Goal: Information Seeking & Learning: Learn about a topic

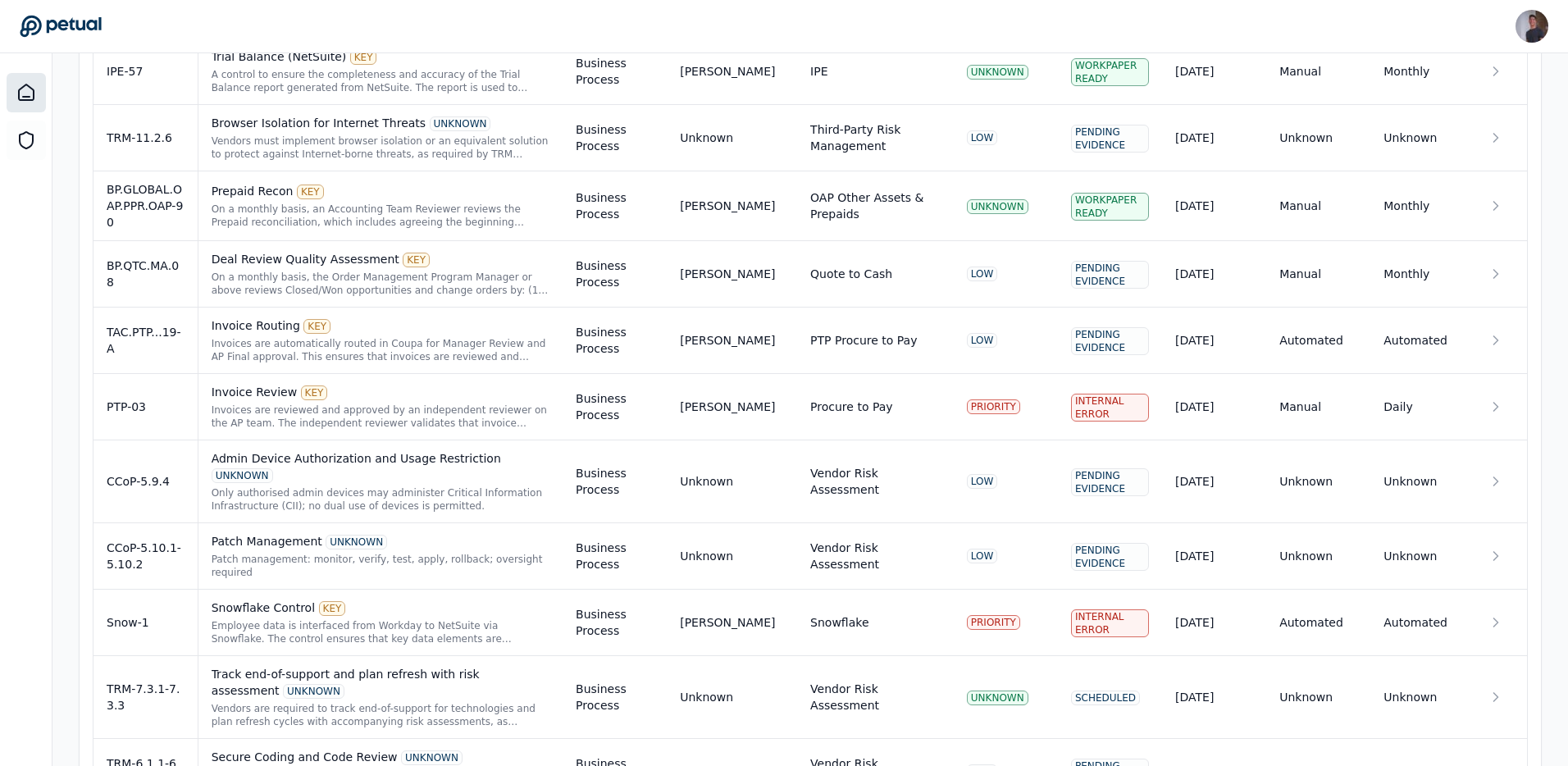
scroll to position [1544, 0]
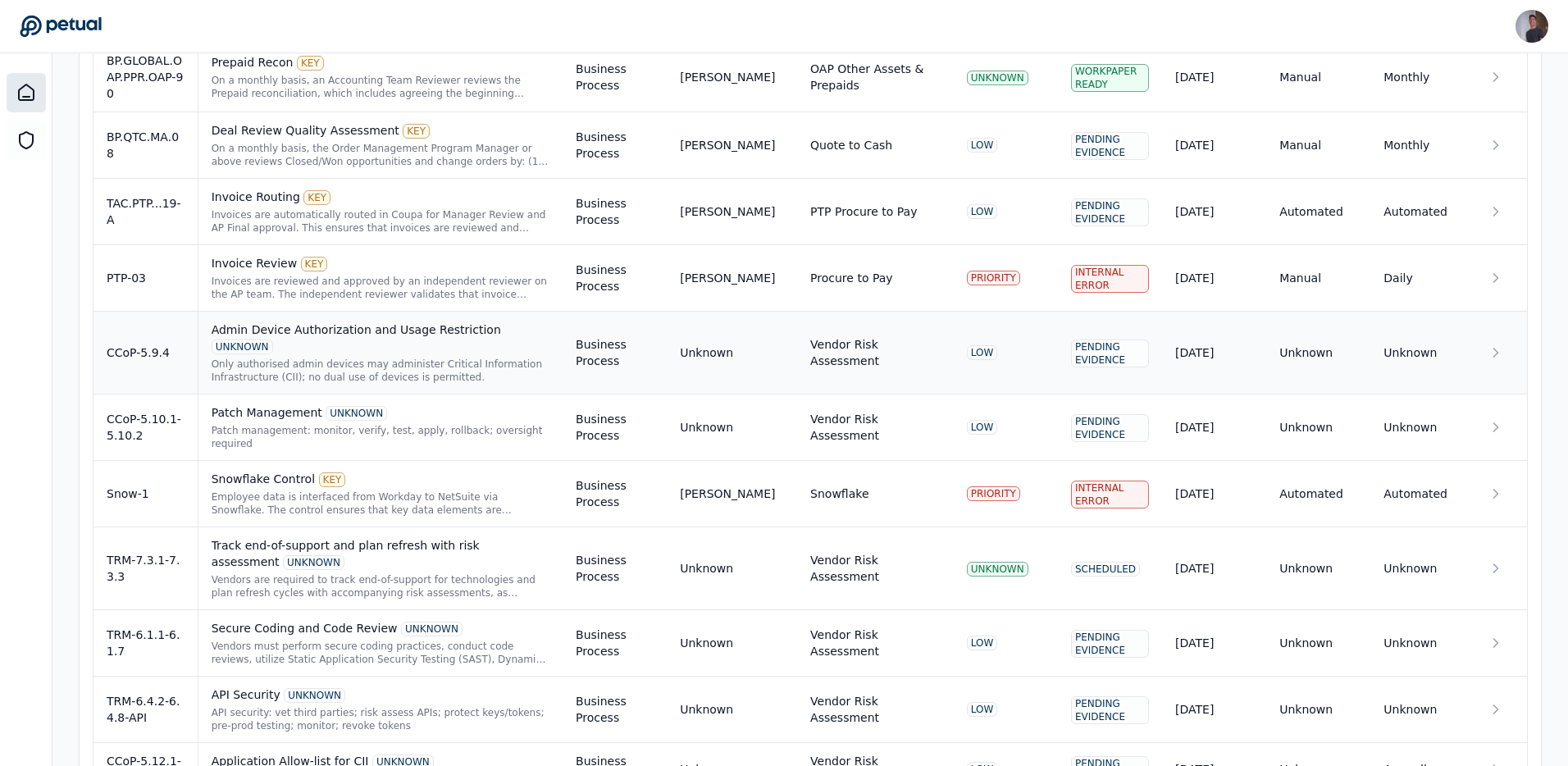
click at [528, 357] on div "Only authorised admin devices may administer Critical Information Infrastructur…" at bounding box center [380, 370] width 338 height 26
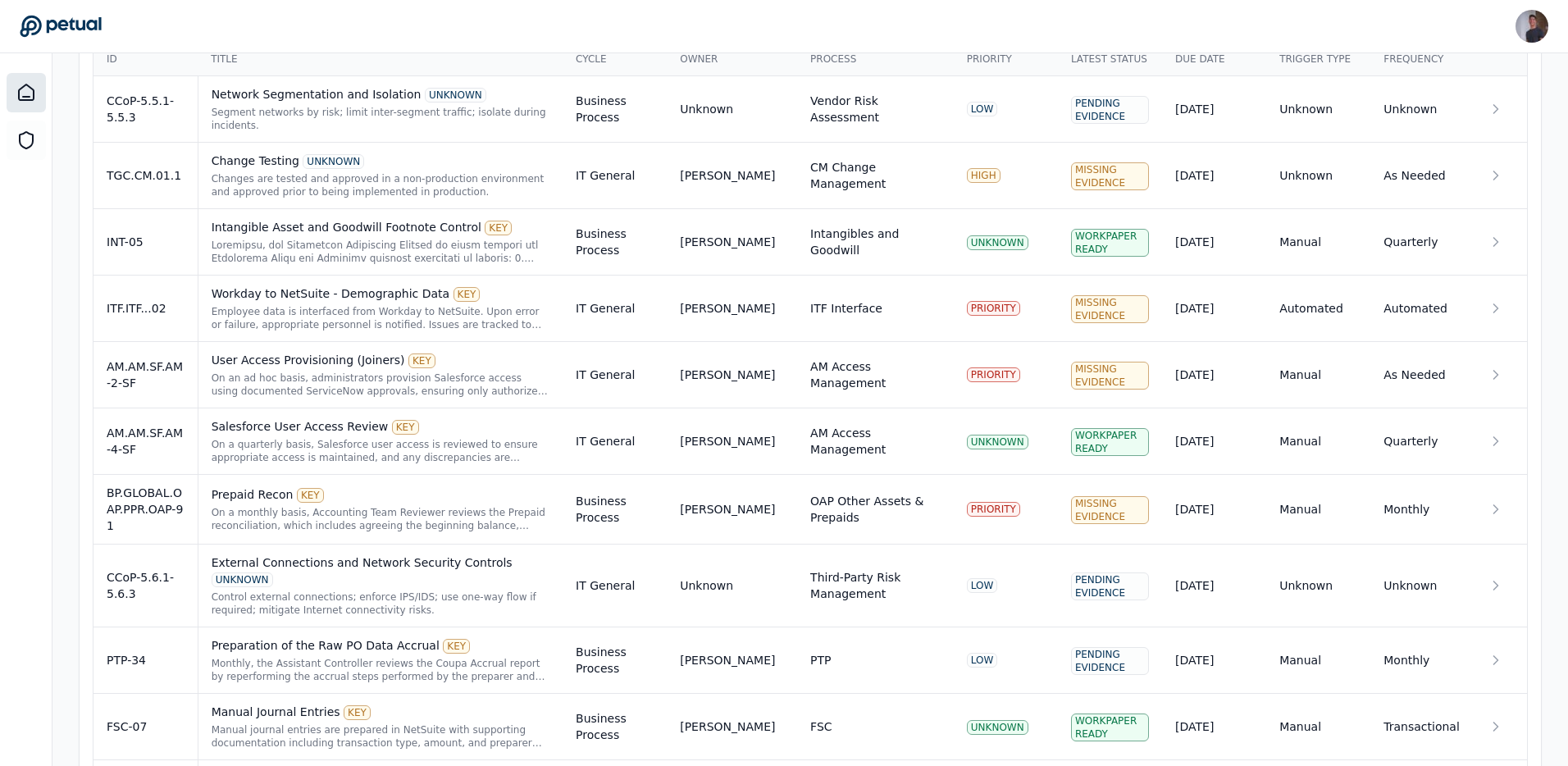
scroll to position [4167, 0]
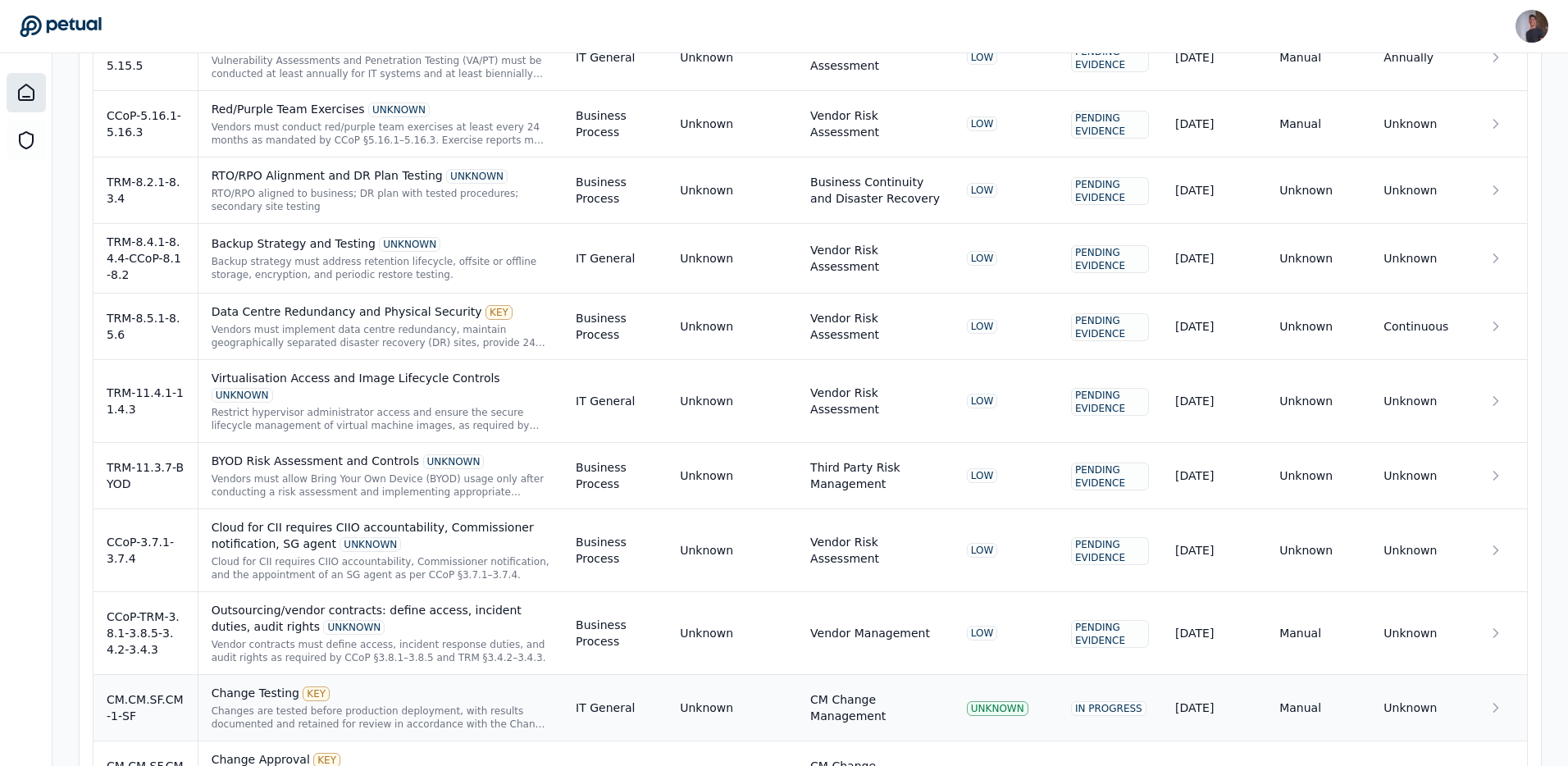
click at [385, 705] on div "Changes are tested before production deployment, with results documented and re…" at bounding box center [380, 717] width 338 height 26
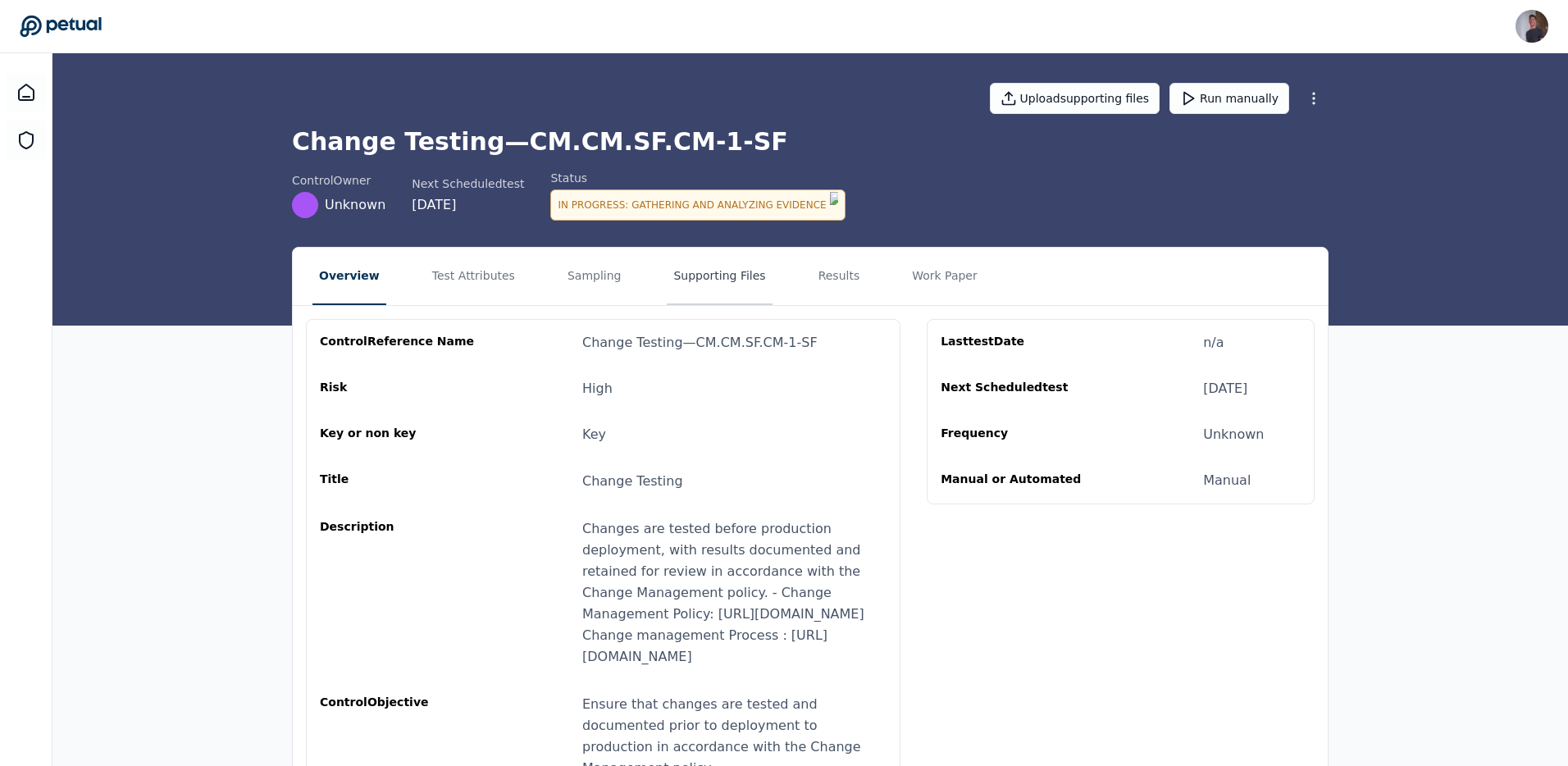
click at [742, 258] on button "Supporting Files" at bounding box center [719, 276] width 105 height 57
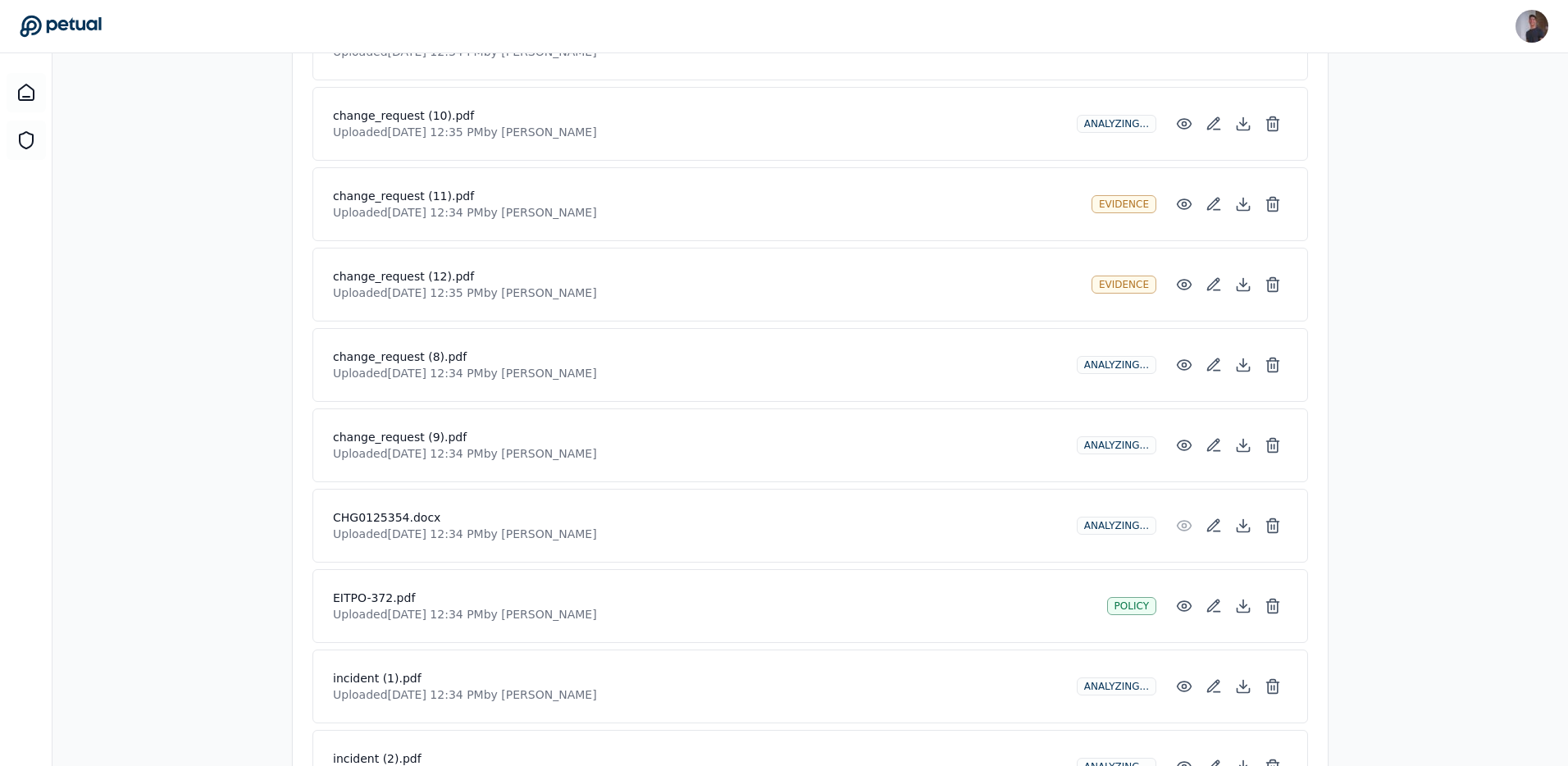
scroll to position [956, 0]
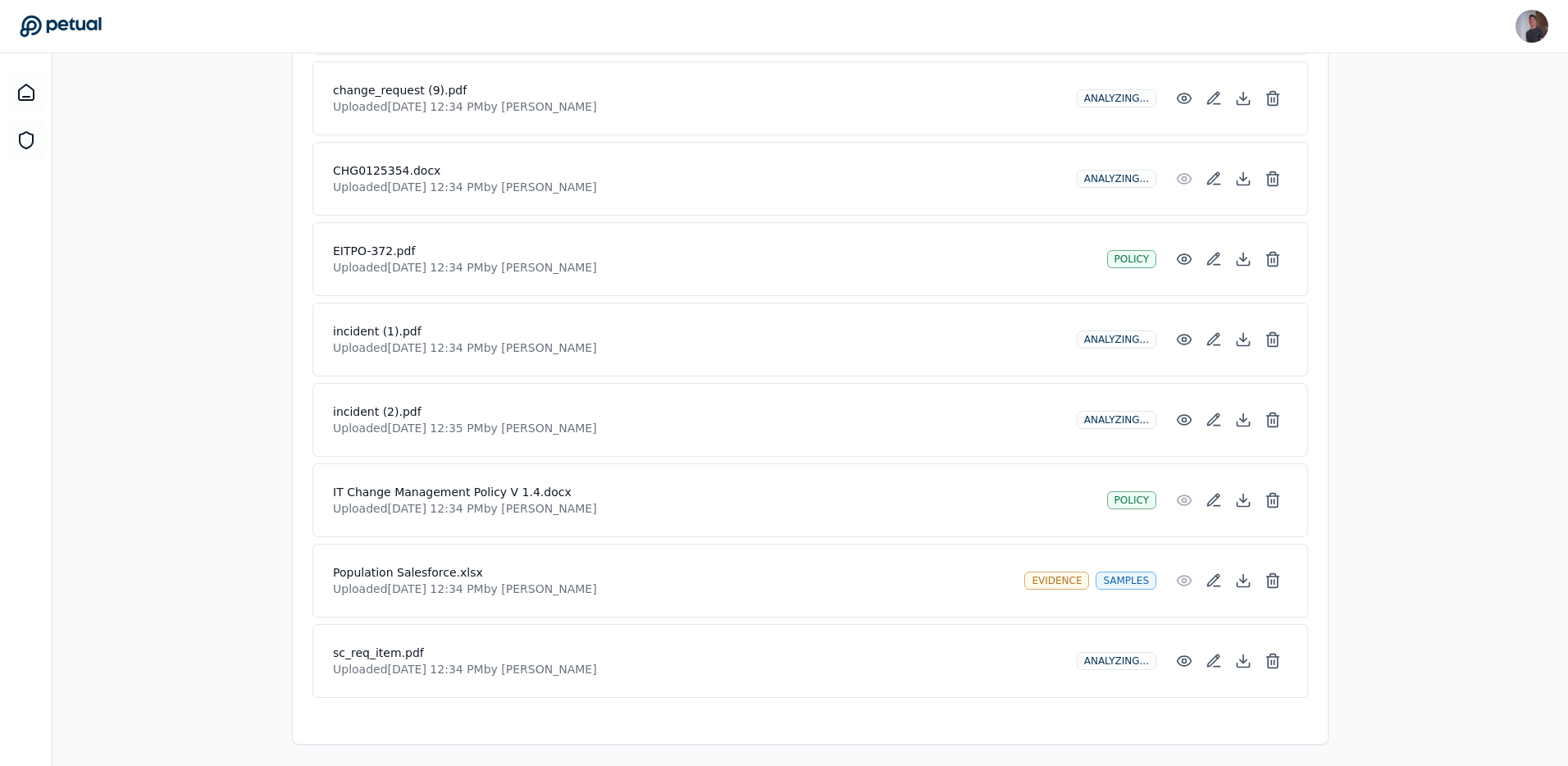
click at [278, 457] on div "Overview Test Attributes Sampling Supporting Files Results Work Paper Drag and …" at bounding box center [810, 17] width 1516 height 1454
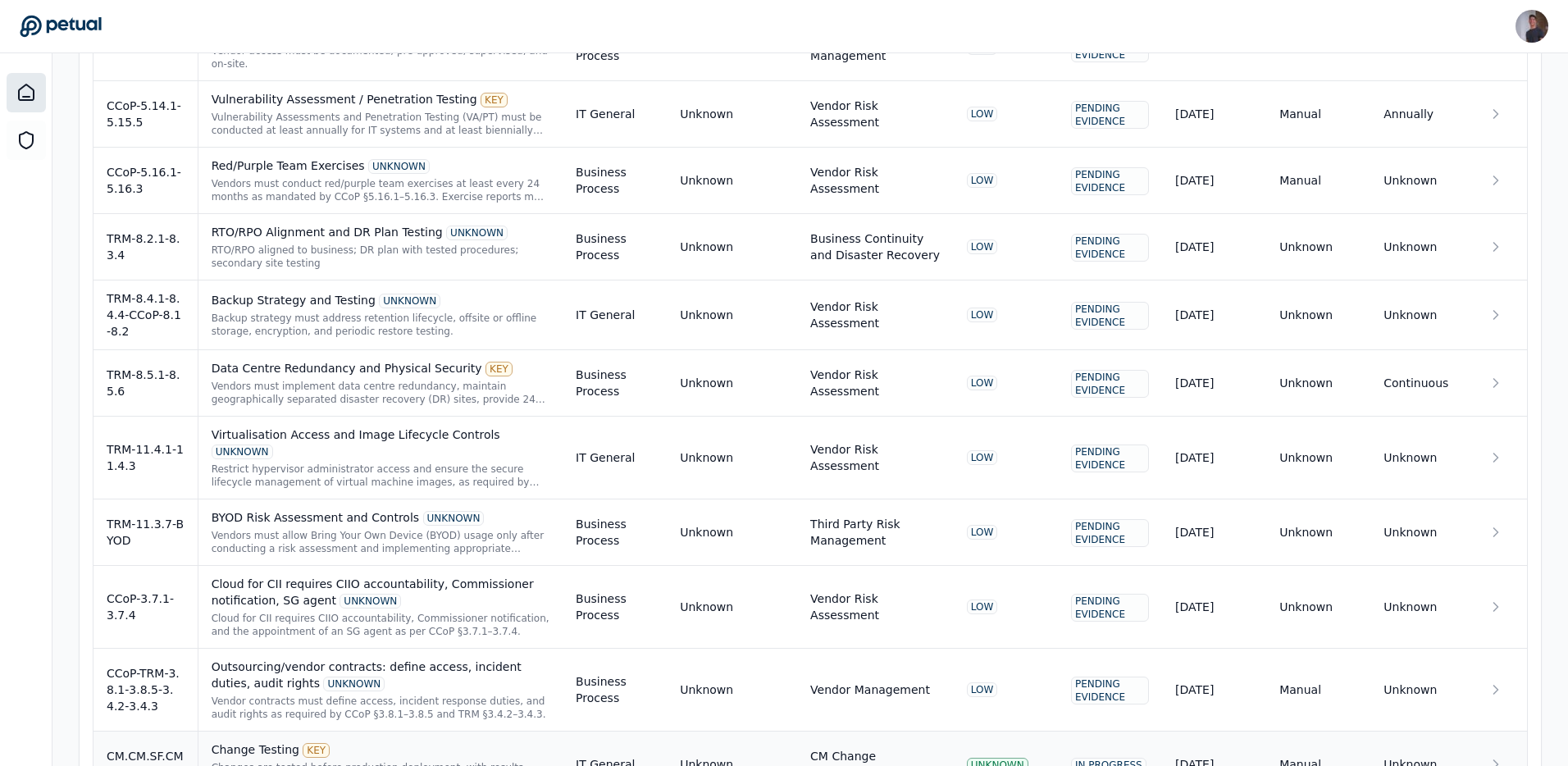
scroll to position [4167, 0]
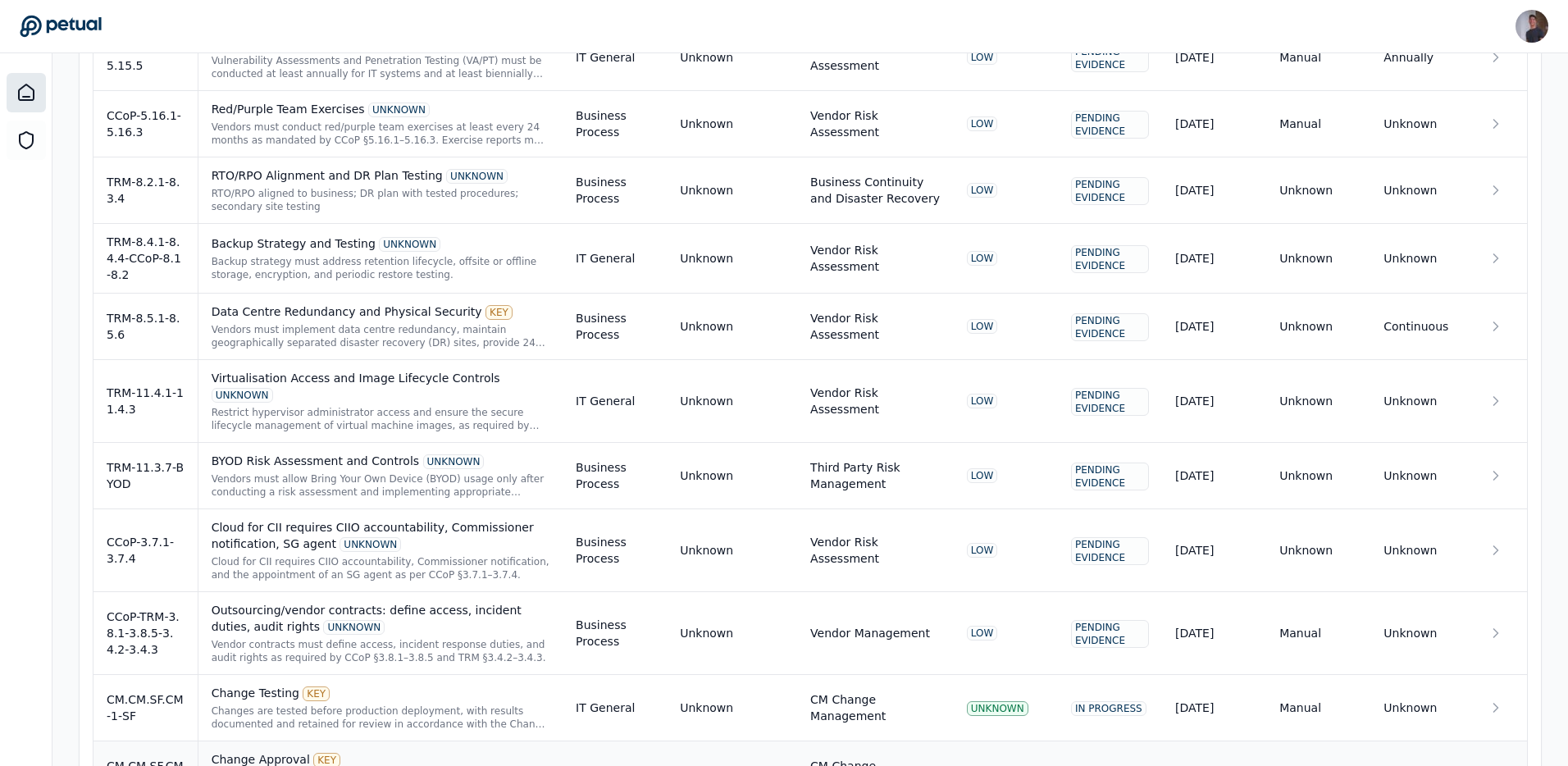
click at [329, 753] on div "KEY" at bounding box center [326, 760] width 27 height 15
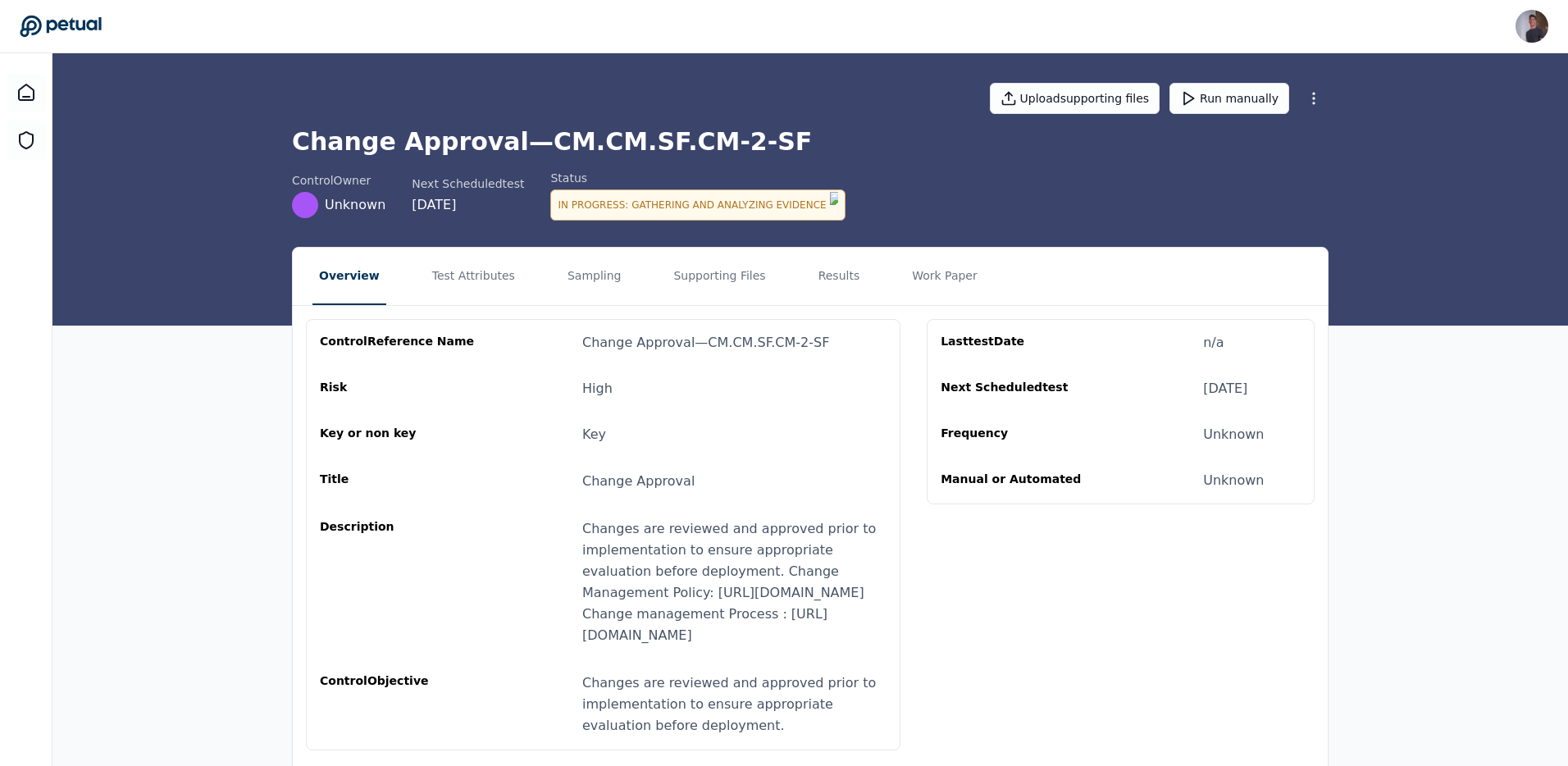
click at [687, 338] on div "Change Approval — CM.CM.SF.CM-2-SF" at bounding box center [706, 342] width 247 height 19
click at [708, 286] on button "Supporting Files" at bounding box center [719, 276] width 105 height 57
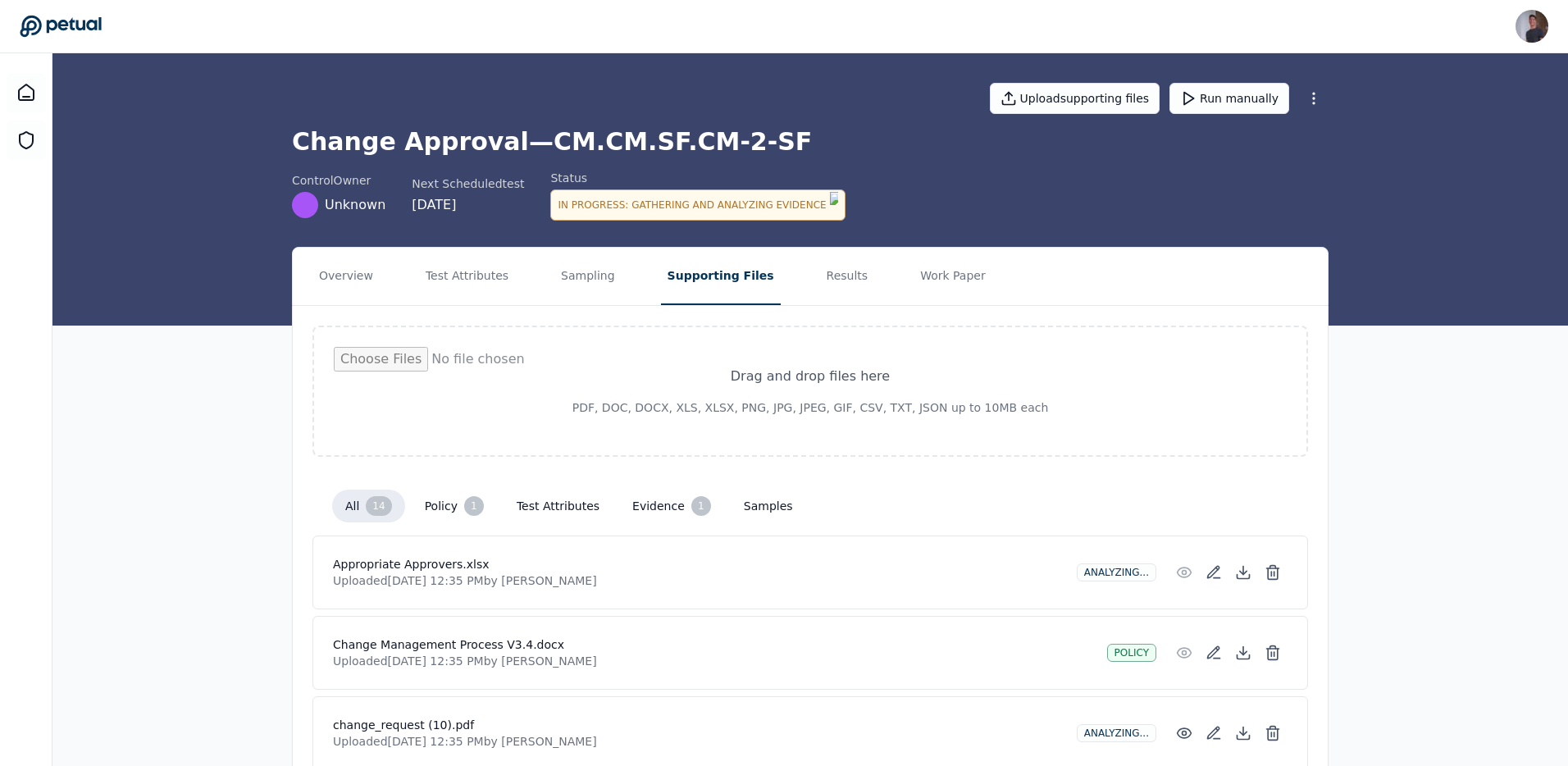
click at [789, 271] on nav "Overview Test Attributes Sampling Supporting Files Results Work Paper" at bounding box center [810, 276] width 1035 height 57
click at [774, 269] on nav "Overview Test Attributes Sampling Supporting Files Results Work Paper" at bounding box center [810, 276] width 1035 height 57
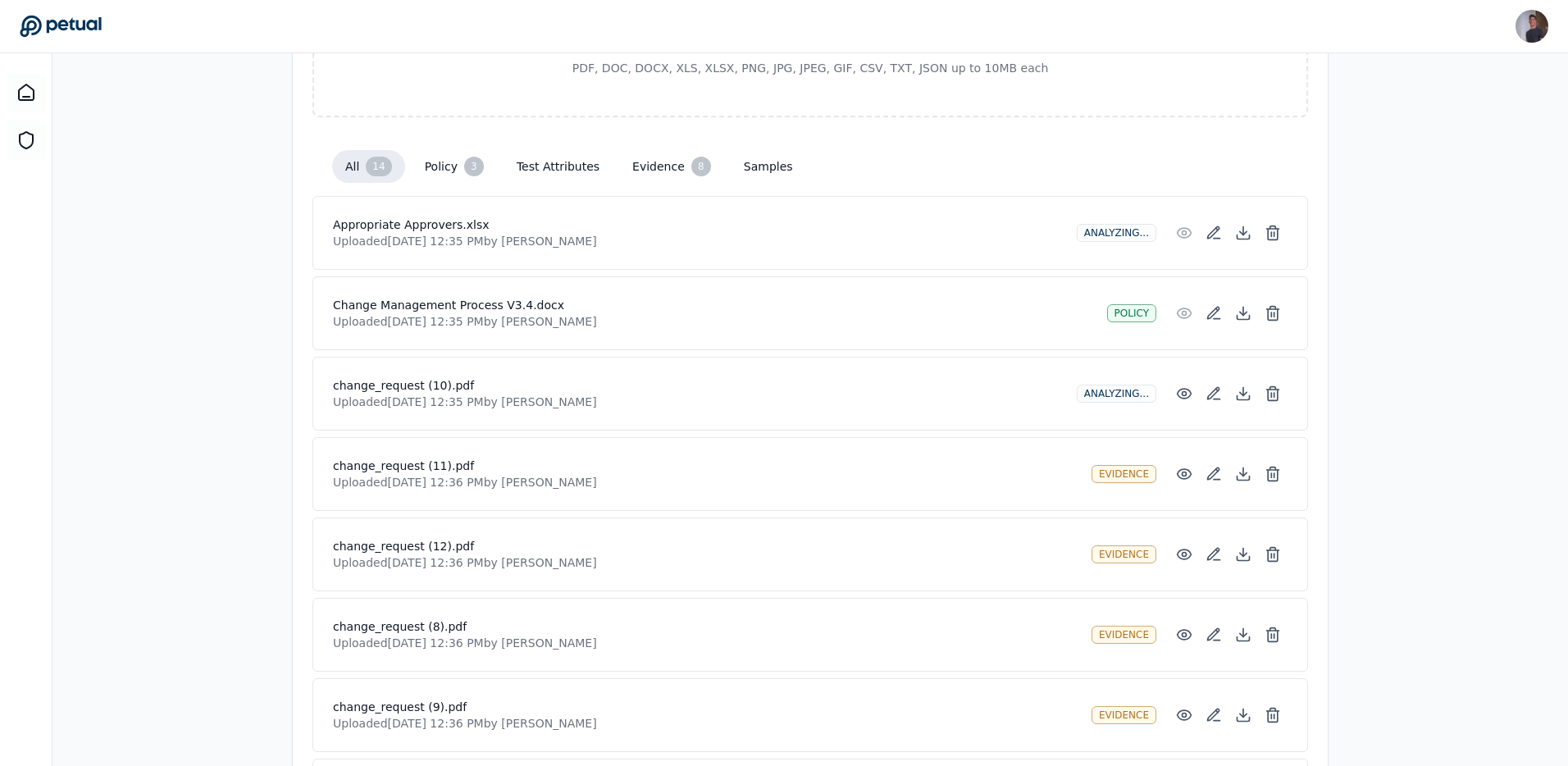
scroll to position [339, 0]
click at [470, 158] on div "3" at bounding box center [473, 167] width 19 height 19
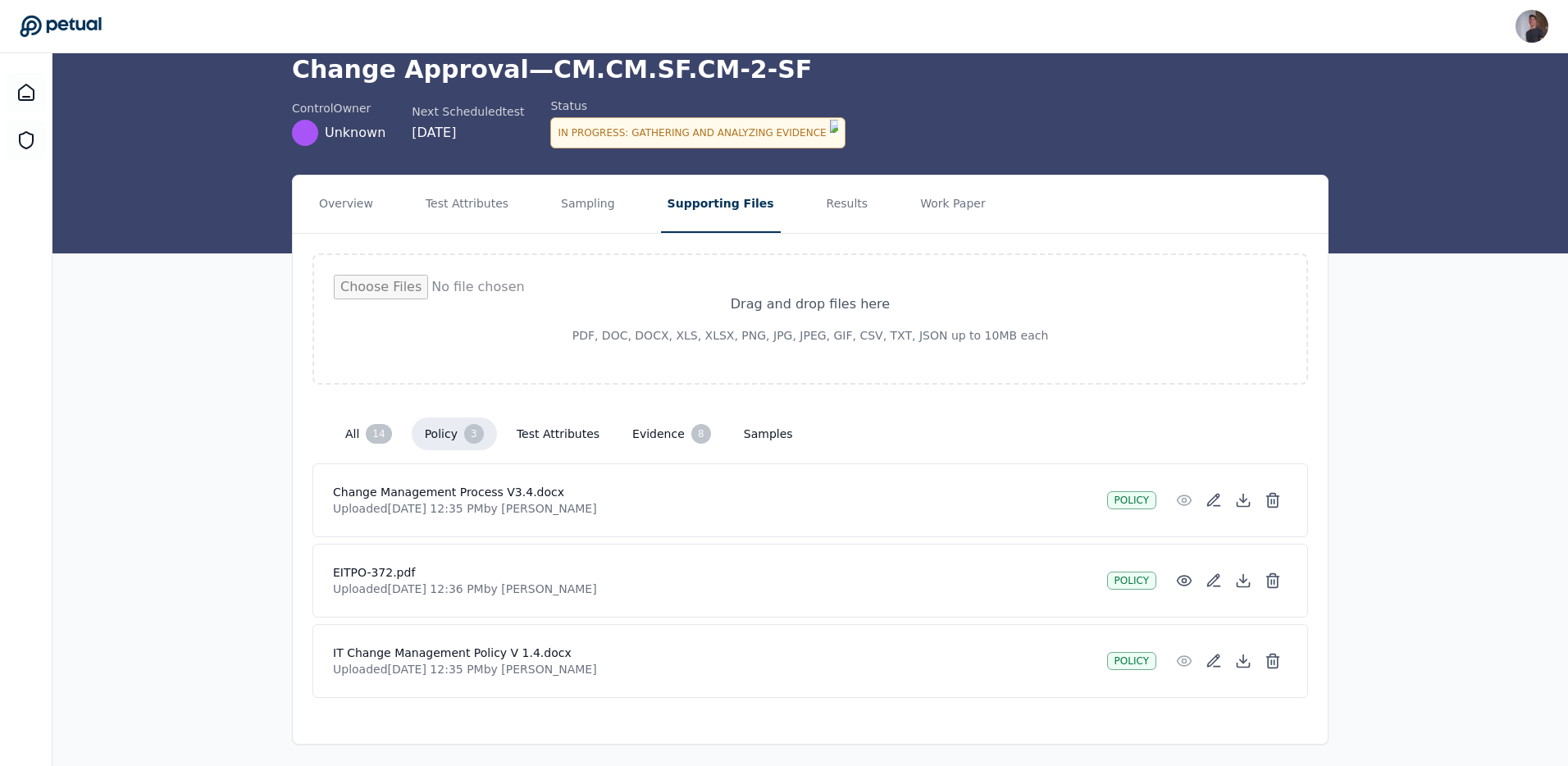
click at [672, 427] on button "evidence 8" at bounding box center [671, 434] width 105 height 33
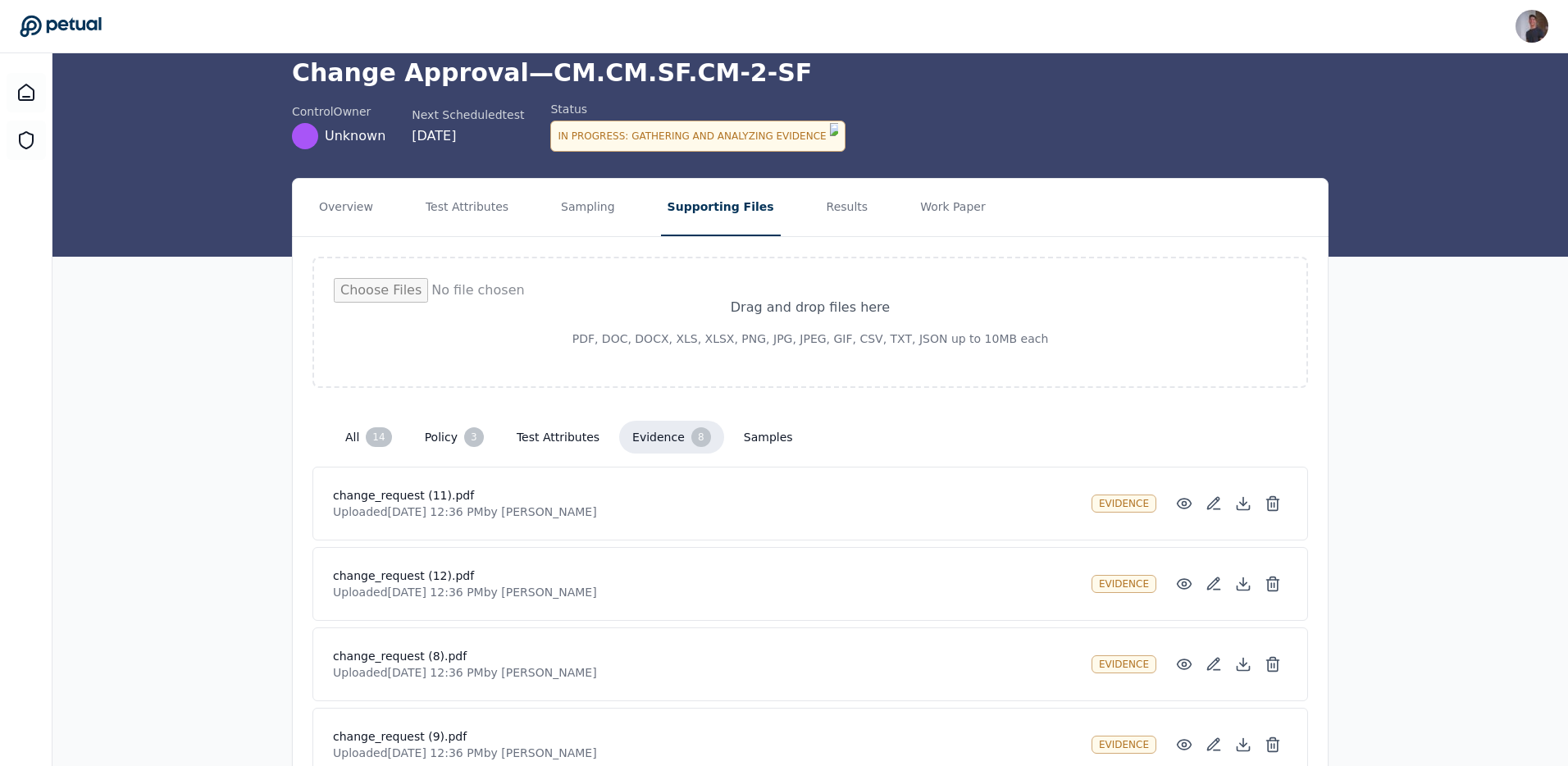
scroll to position [0, 0]
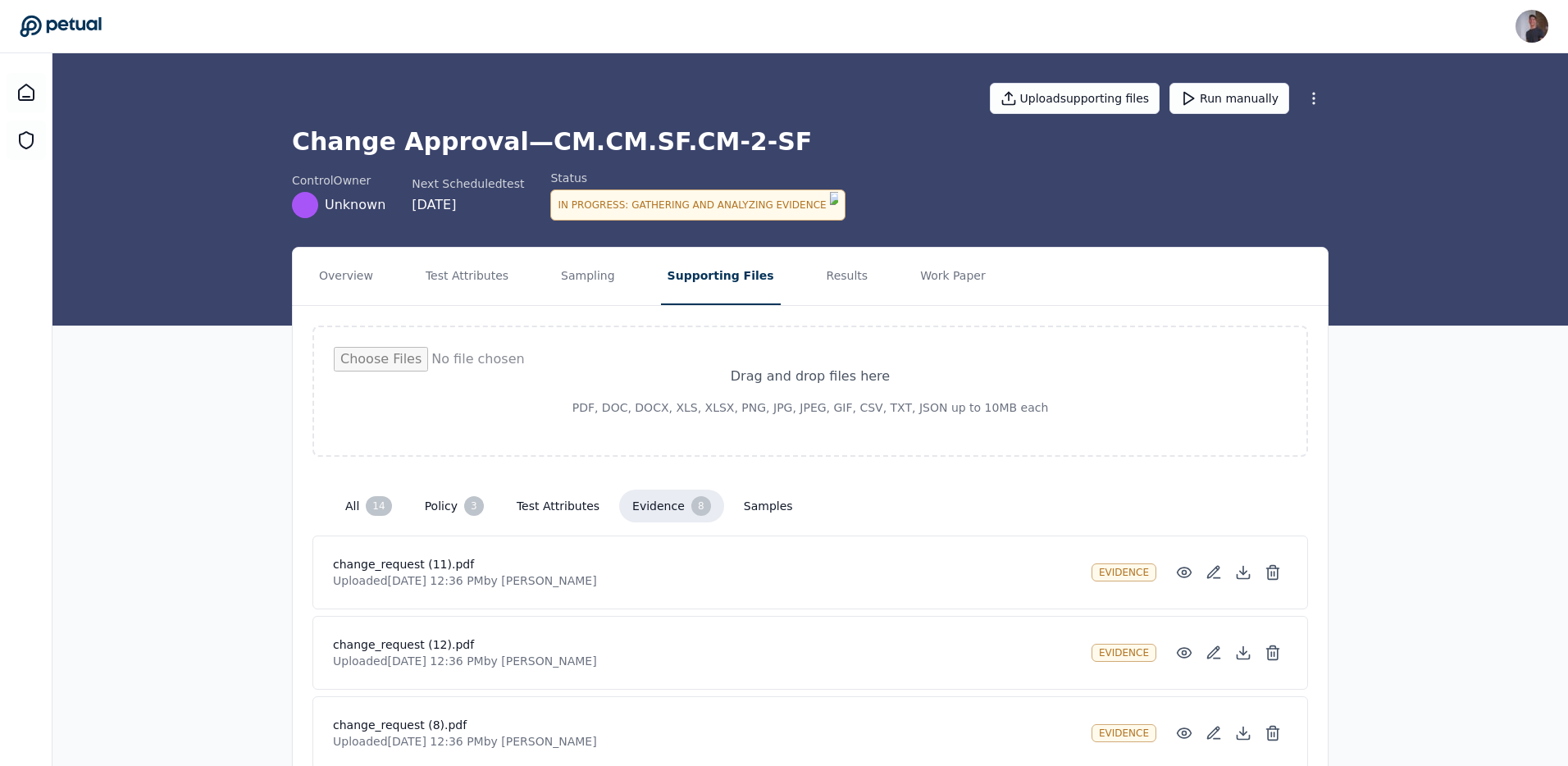
click at [533, 482] on div "all 14 policy 3 test attributes evidence 8 samples" at bounding box center [810, 506] width 996 height 59
click at [536, 492] on button "test attributes" at bounding box center [558, 506] width 109 height 29
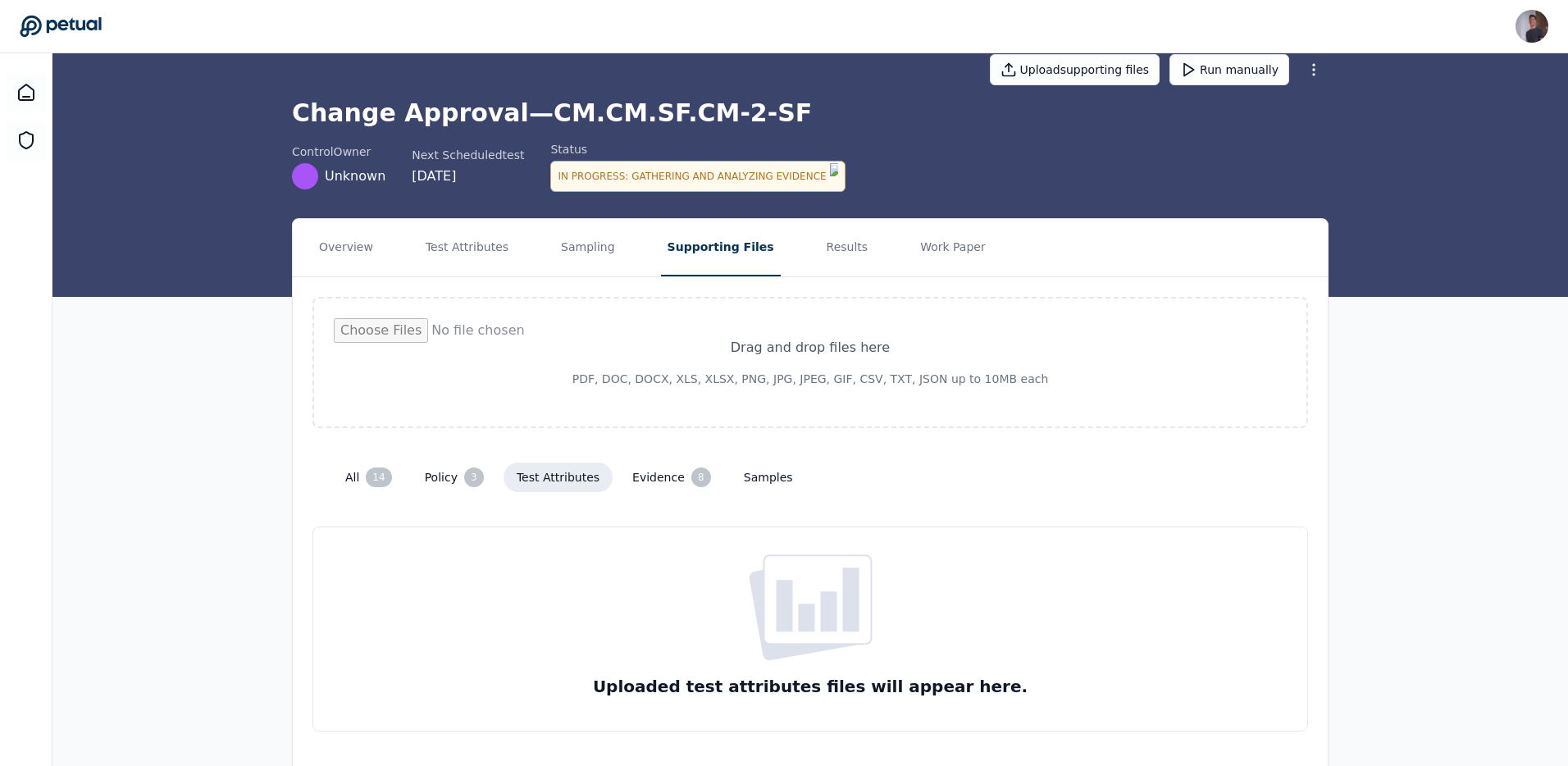
scroll to position [62, 0]
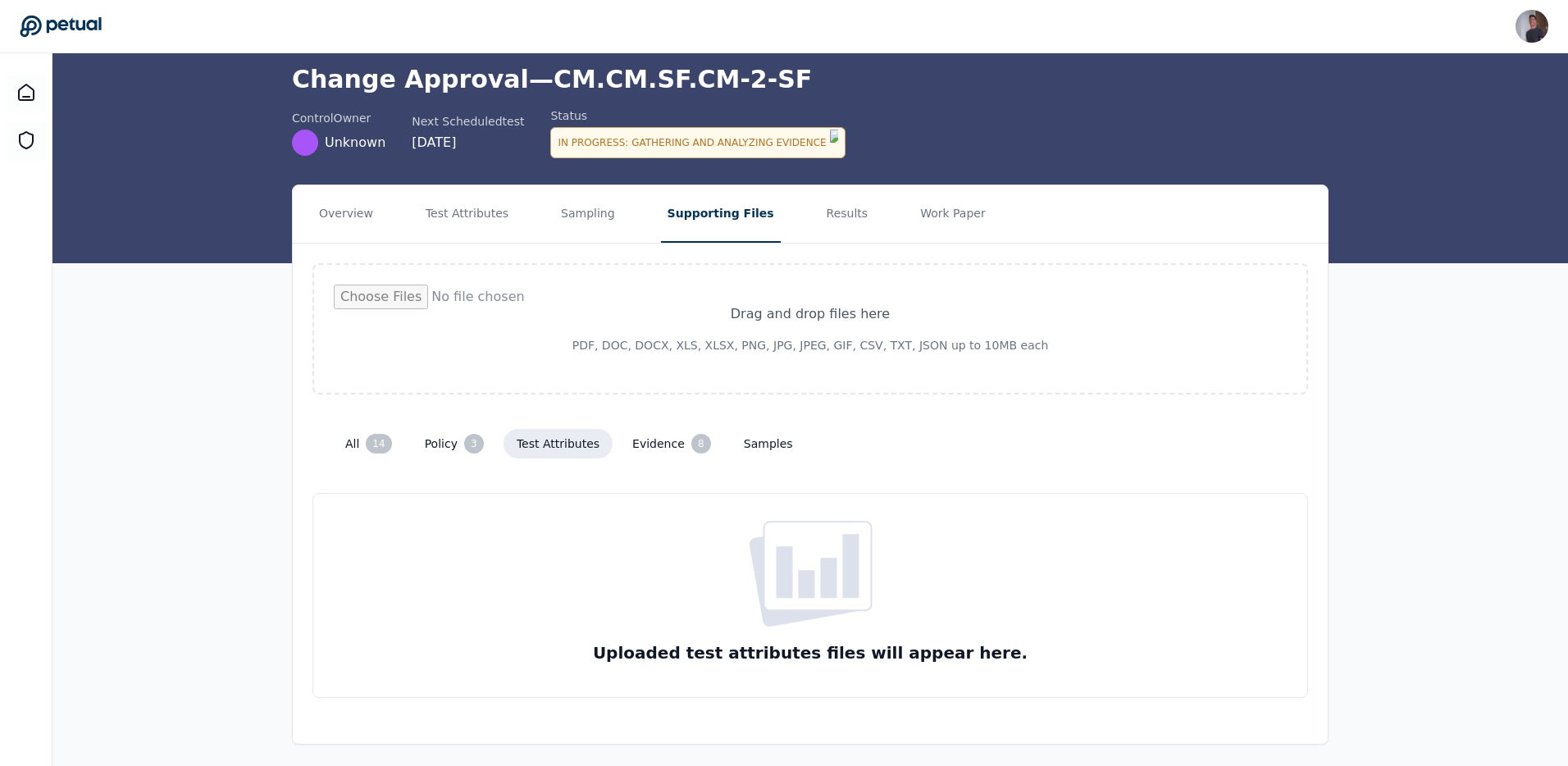
click at [372, 444] on div "14" at bounding box center [378, 443] width 25 height 19
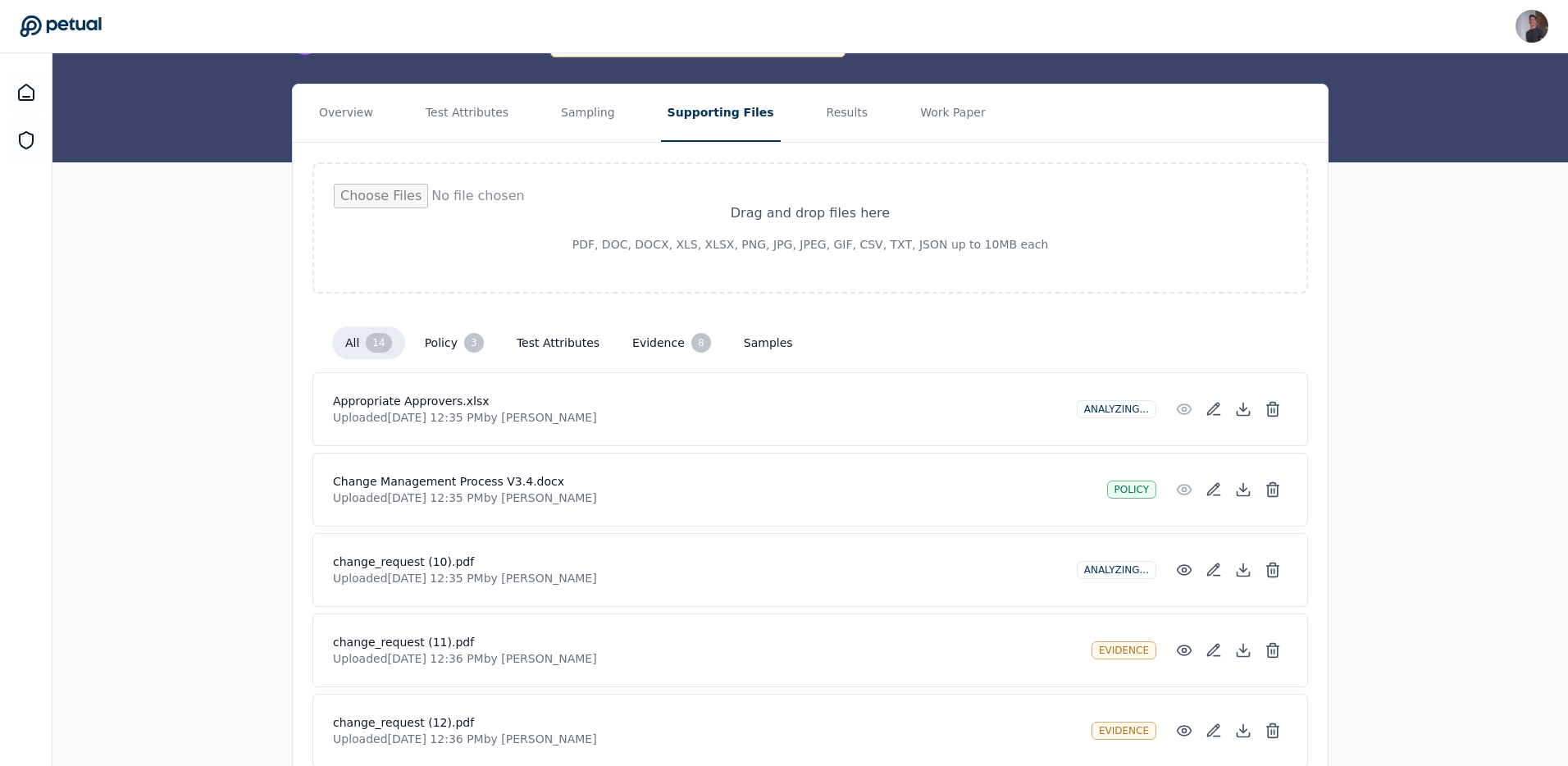
scroll to position [0, 0]
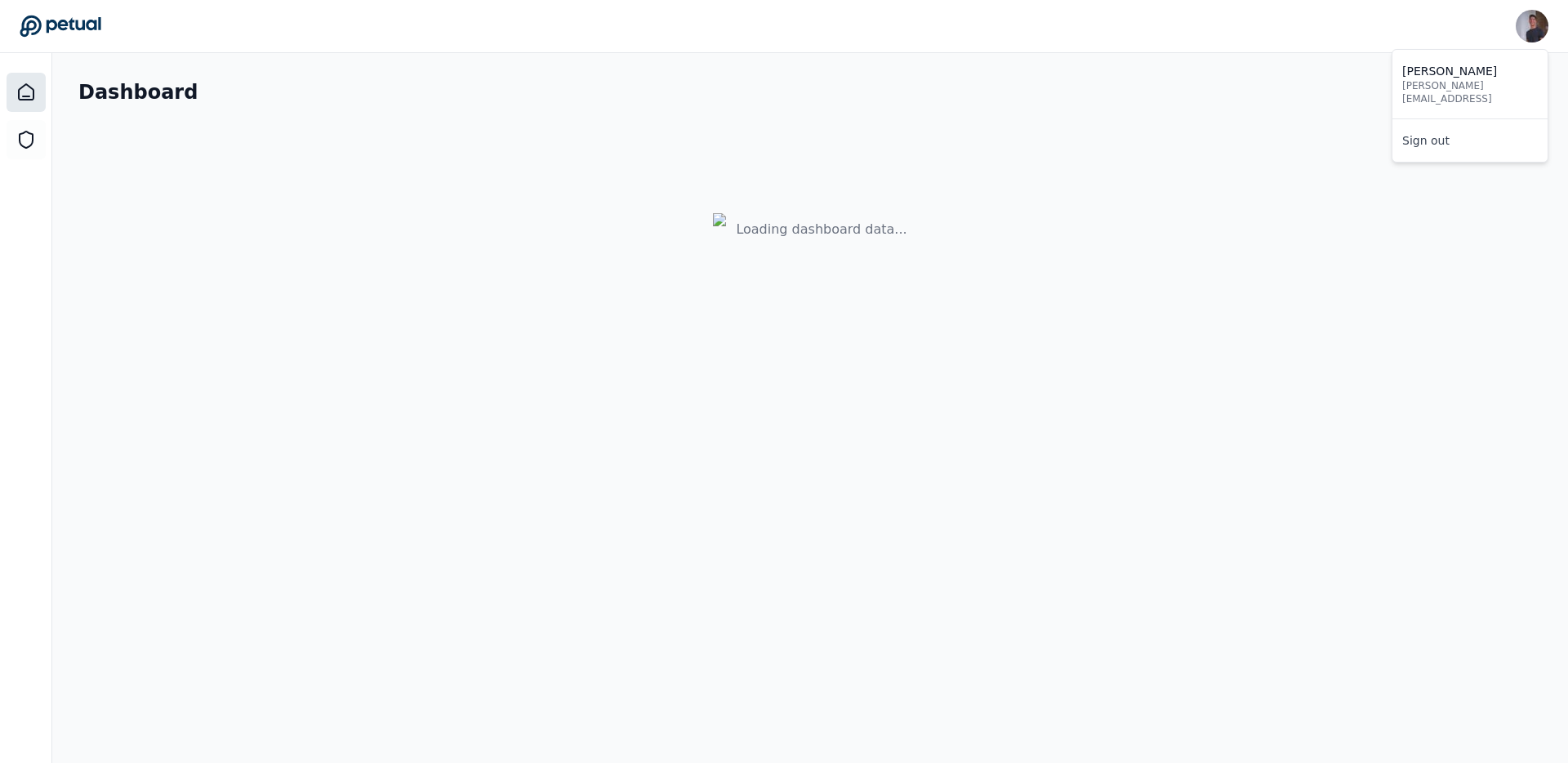
click at [1538, 28] on img at bounding box center [1532, 26] width 33 height 33
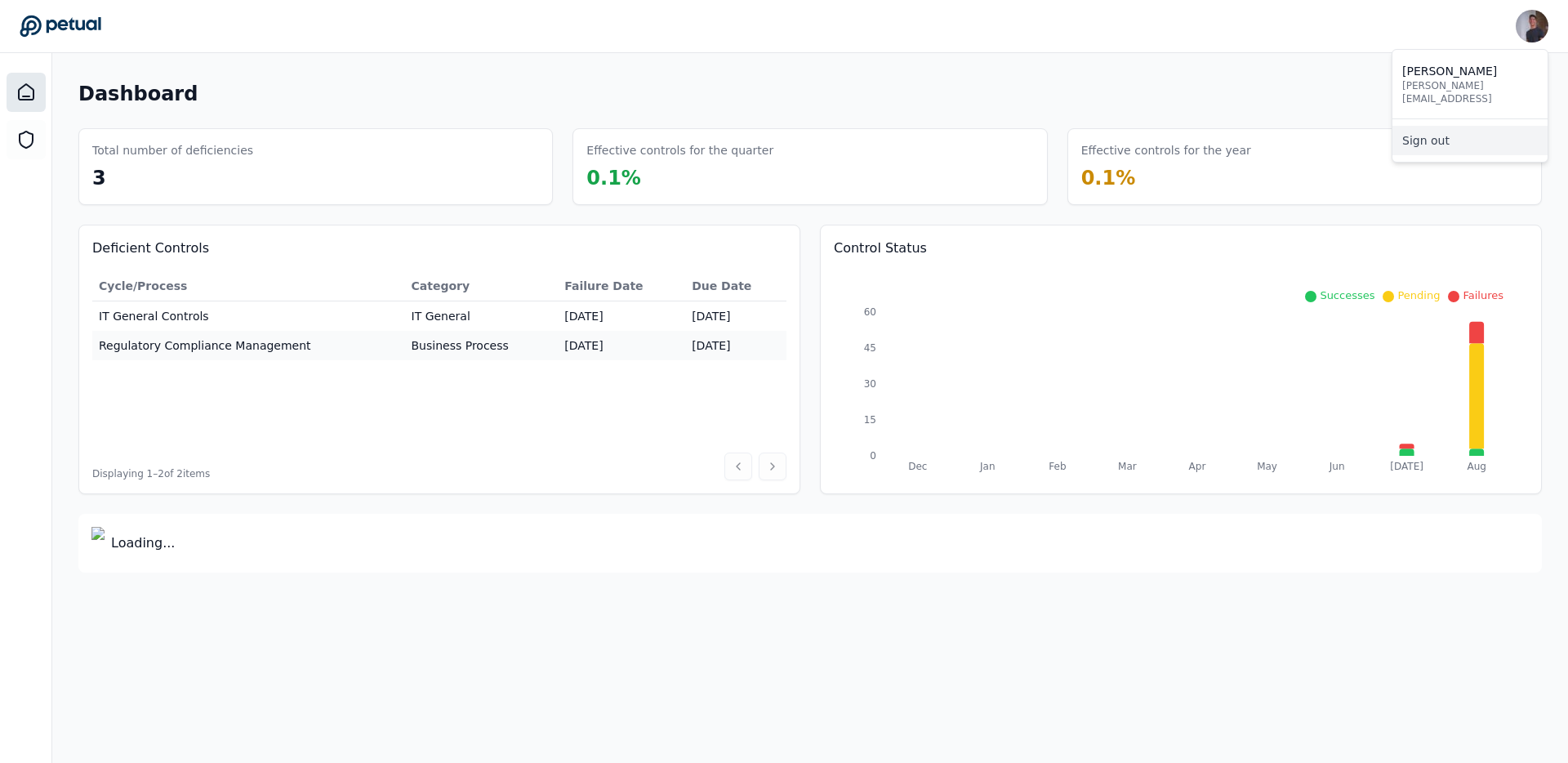
click at [1446, 134] on link "Sign out" at bounding box center [1470, 140] width 155 height 29
